Goal: Transaction & Acquisition: Purchase product/service

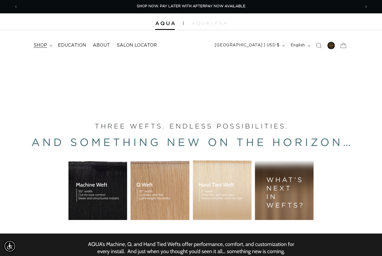
click at [47, 44] on summary "shop" at bounding box center [42, 45] width 24 height 13
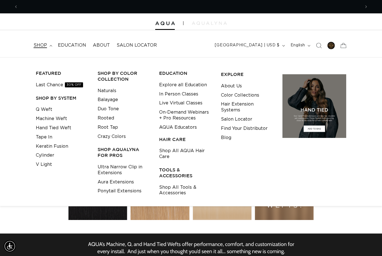
scroll to position [0, 684]
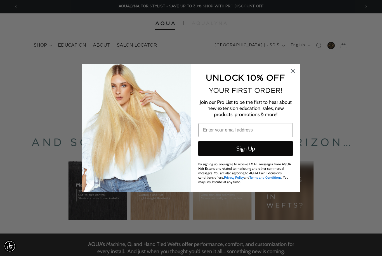
click at [294, 71] on circle "Close dialog" at bounding box center [292, 70] width 9 height 9
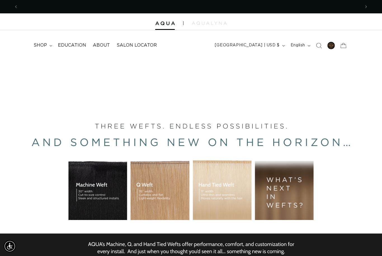
scroll to position [0, 0]
click at [42, 46] on span "shop" at bounding box center [40, 45] width 13 height 6
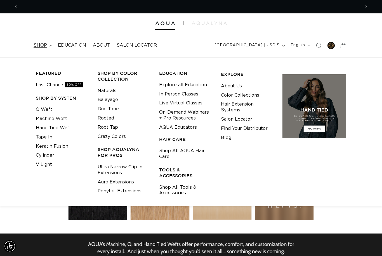
scroll to position [0, 684]
click at [62, 144] on link "Keratin Fusion" at bounding box center [52, 146] width 32 height 9
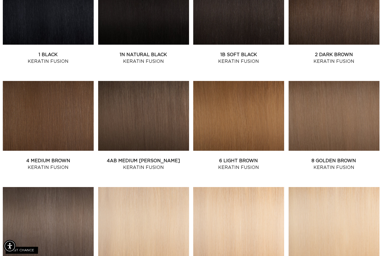
scroll to position [255, 0]
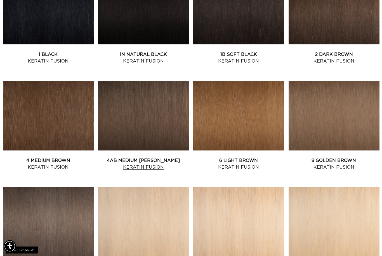
click at [172, 157] on link "4AB Medium Ash Brown Keratin Fusion" at bounding box center [143, 163] width 91 height 13
